Goal: Information Seeking & Learning: Check status

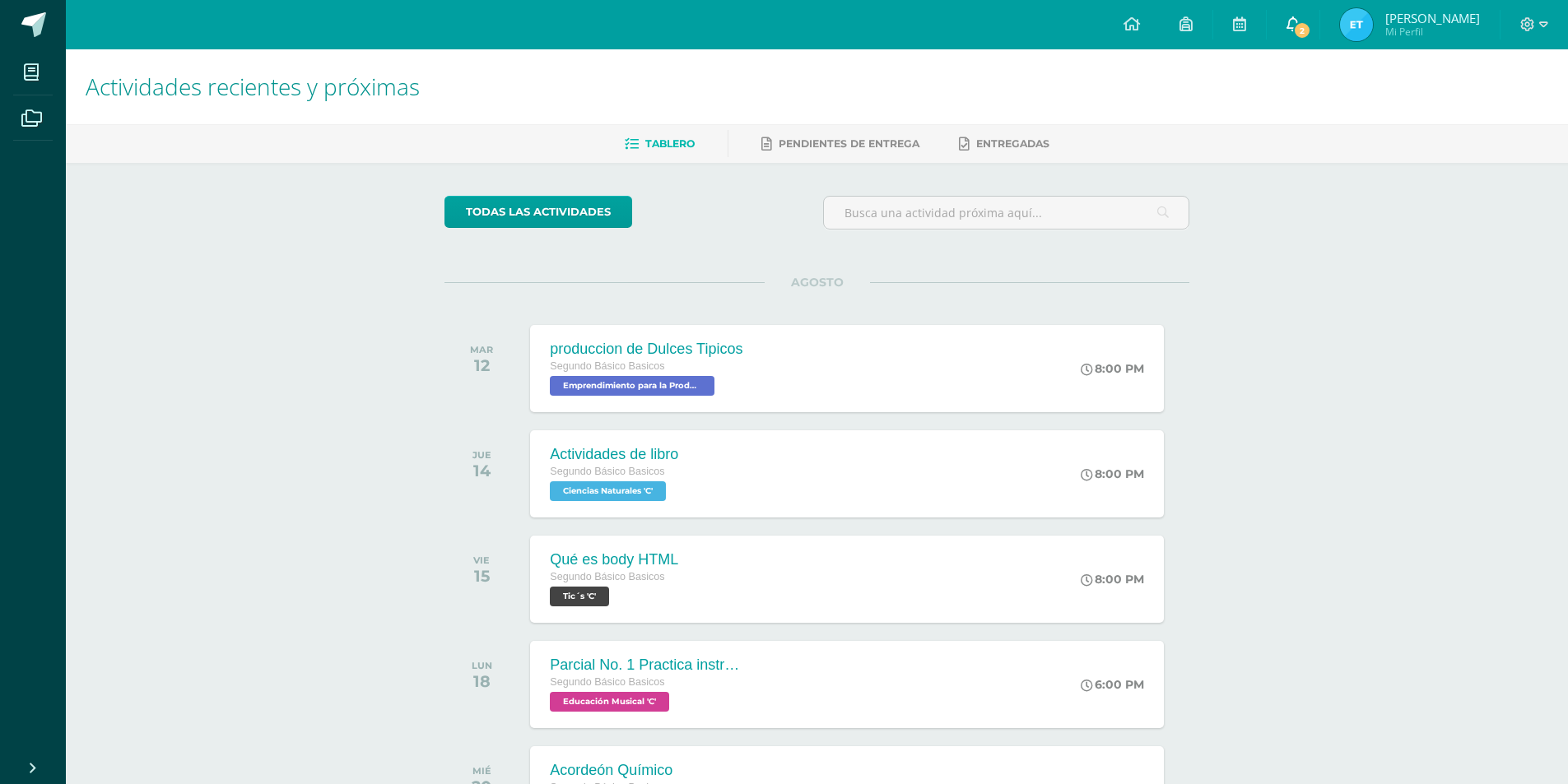
click at [1285, 25] on link "2" at bounding box center [1293, 25] width 53 height 49
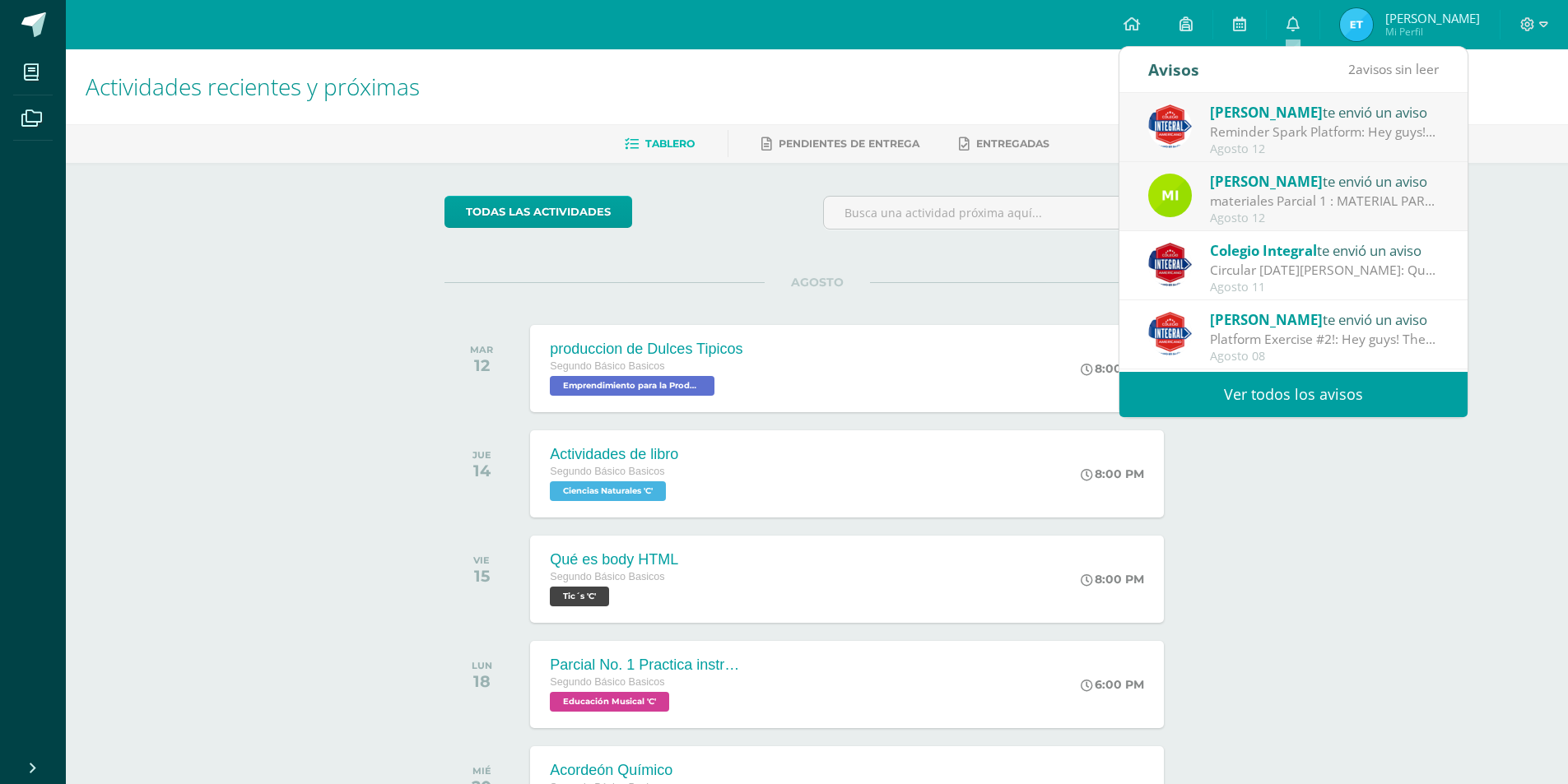
click at [1258, 390] on link "Ver todos los avisos" at bounding box center [1293, 394] width 348 height 45
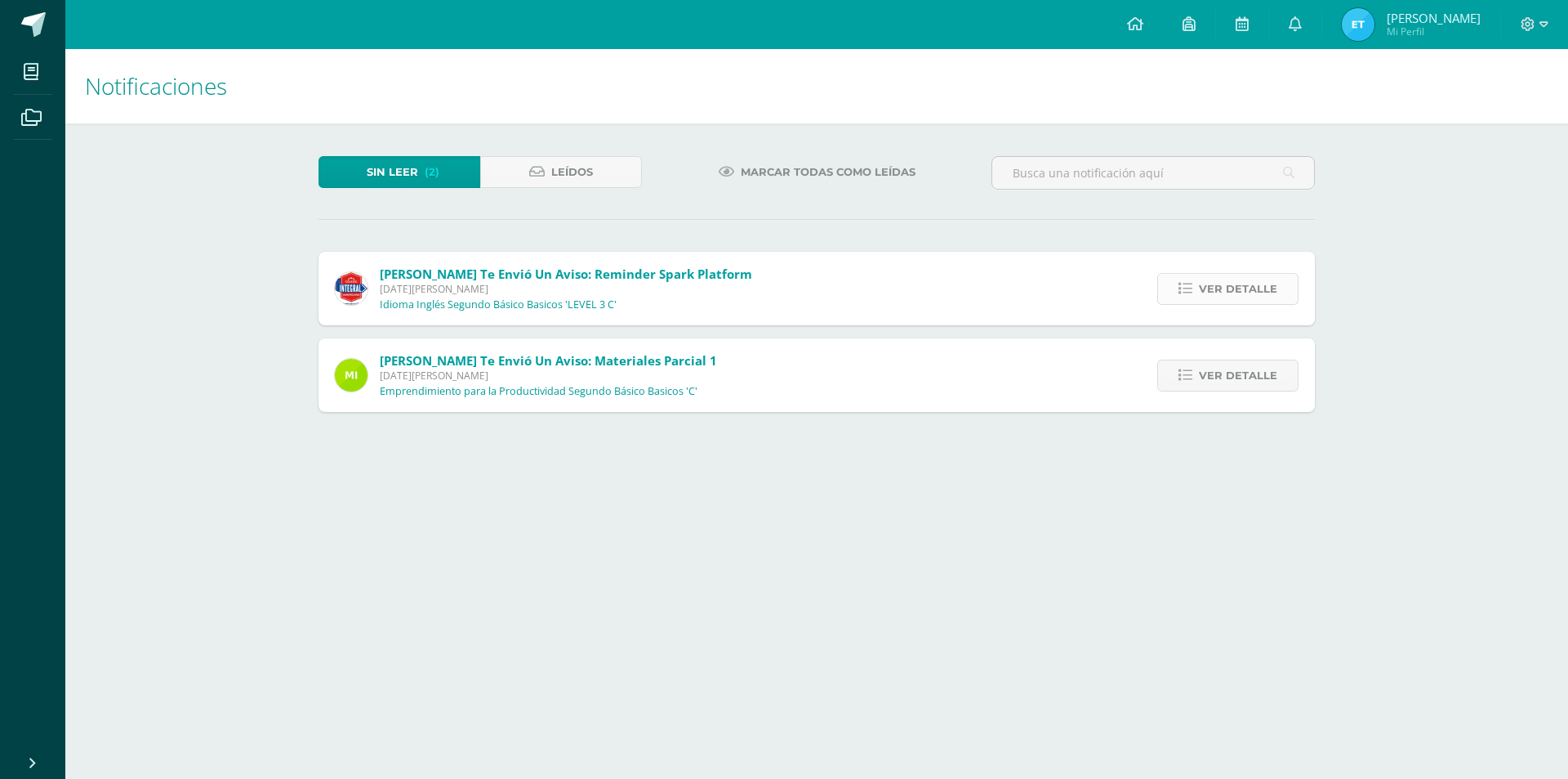
click at [1196, 299] on link "Ver detalle" at bounding box center [1228, 288] width 142 height 32
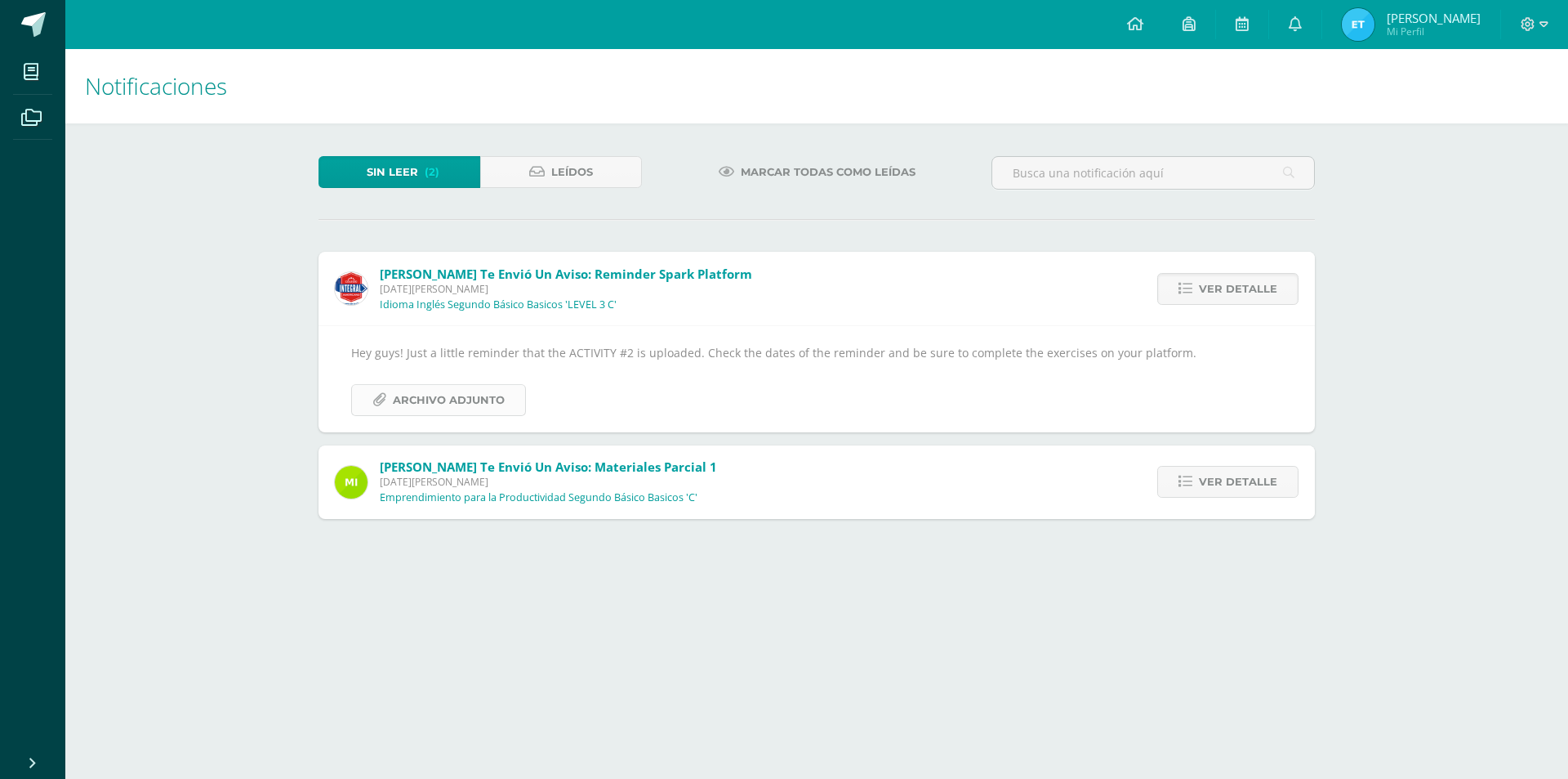
click at [484, 391] on span "Archivo Adjunto" at bounding box center [448, 400] width 112 height 30
click at [1267, 494] on span "Ver detalle" at bounding box center [1238, 481] width 78 height 30
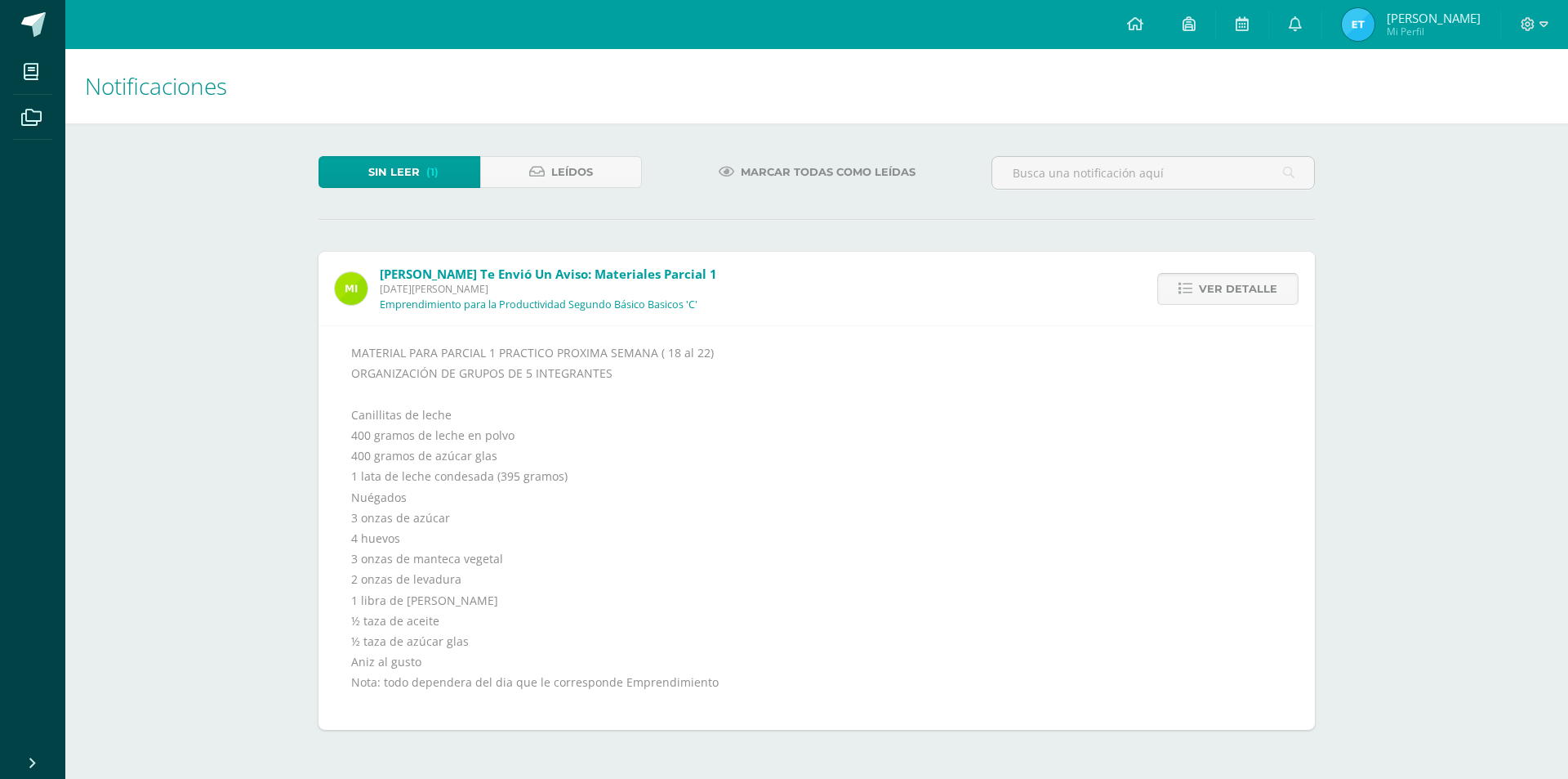
click at [1230, 294] on span "Ver detalle" at bounding box center [1238, 288] width 78 height 30
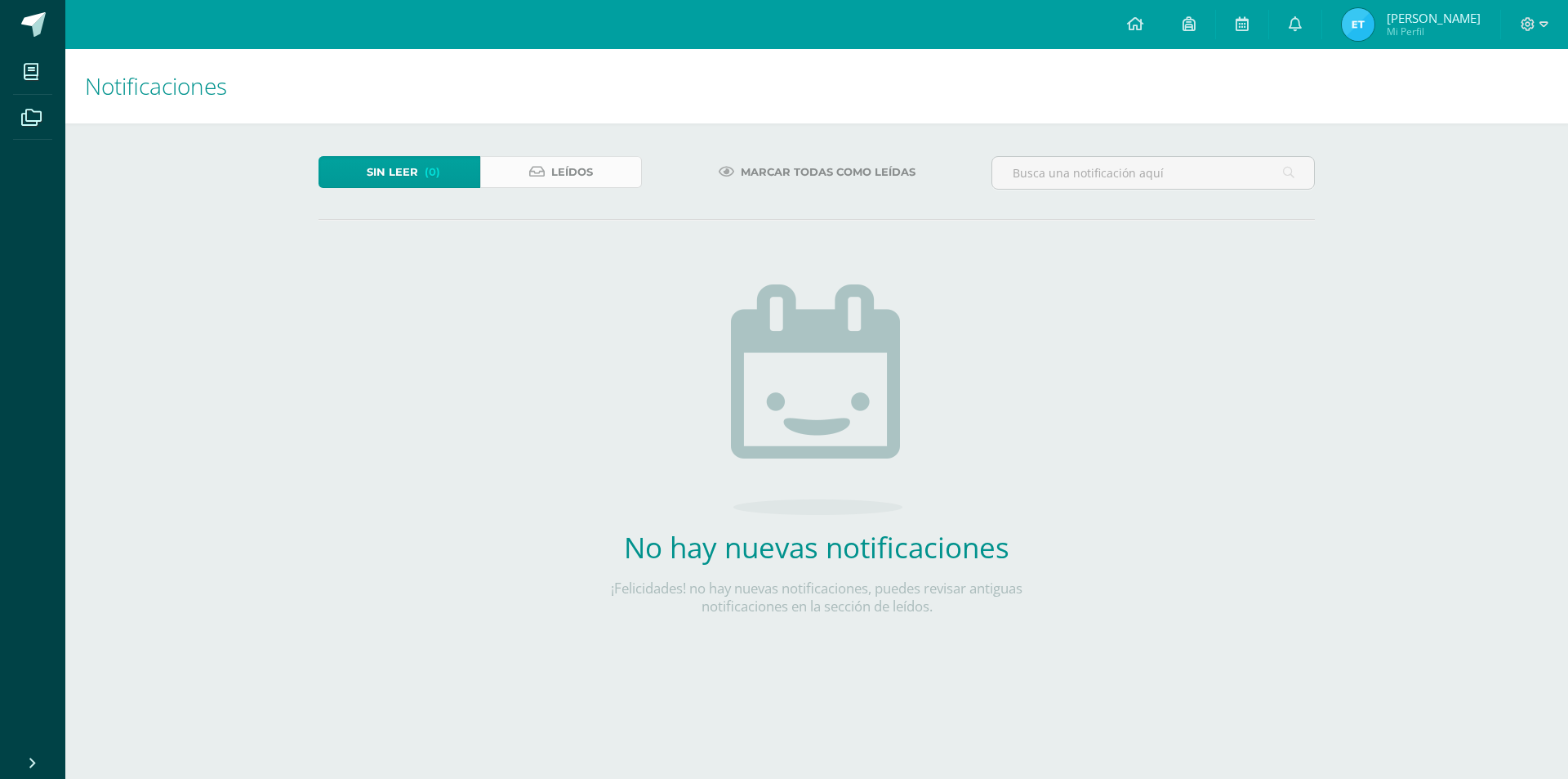
click at [568, 168] on span "Leídos" at bounding box center [572, 172] width 42 height 30
